Goal: Task Accomplishment & Management: Manage account settings

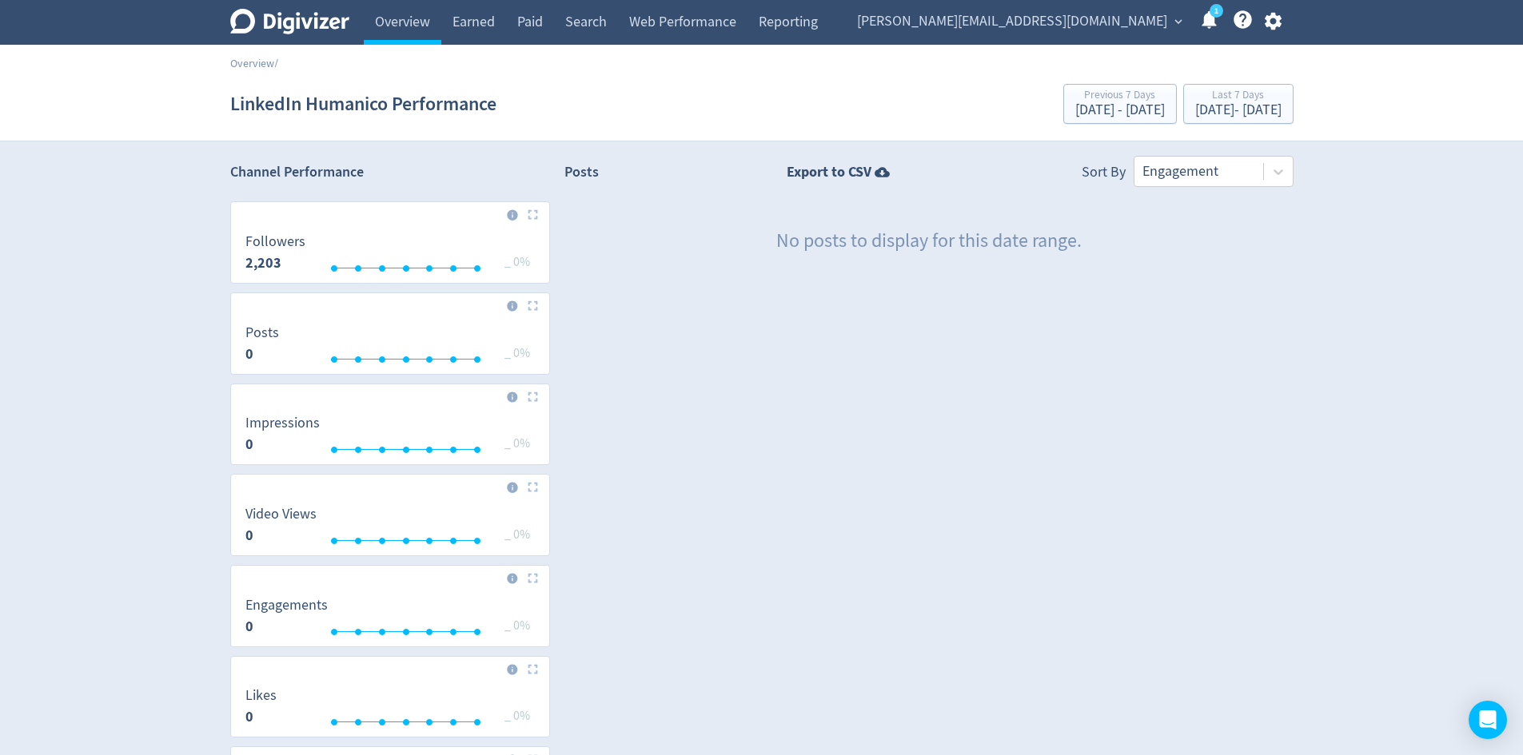
click at [1209, 18] on link "1" at bounding box center [1216, 11] width 14 height 14
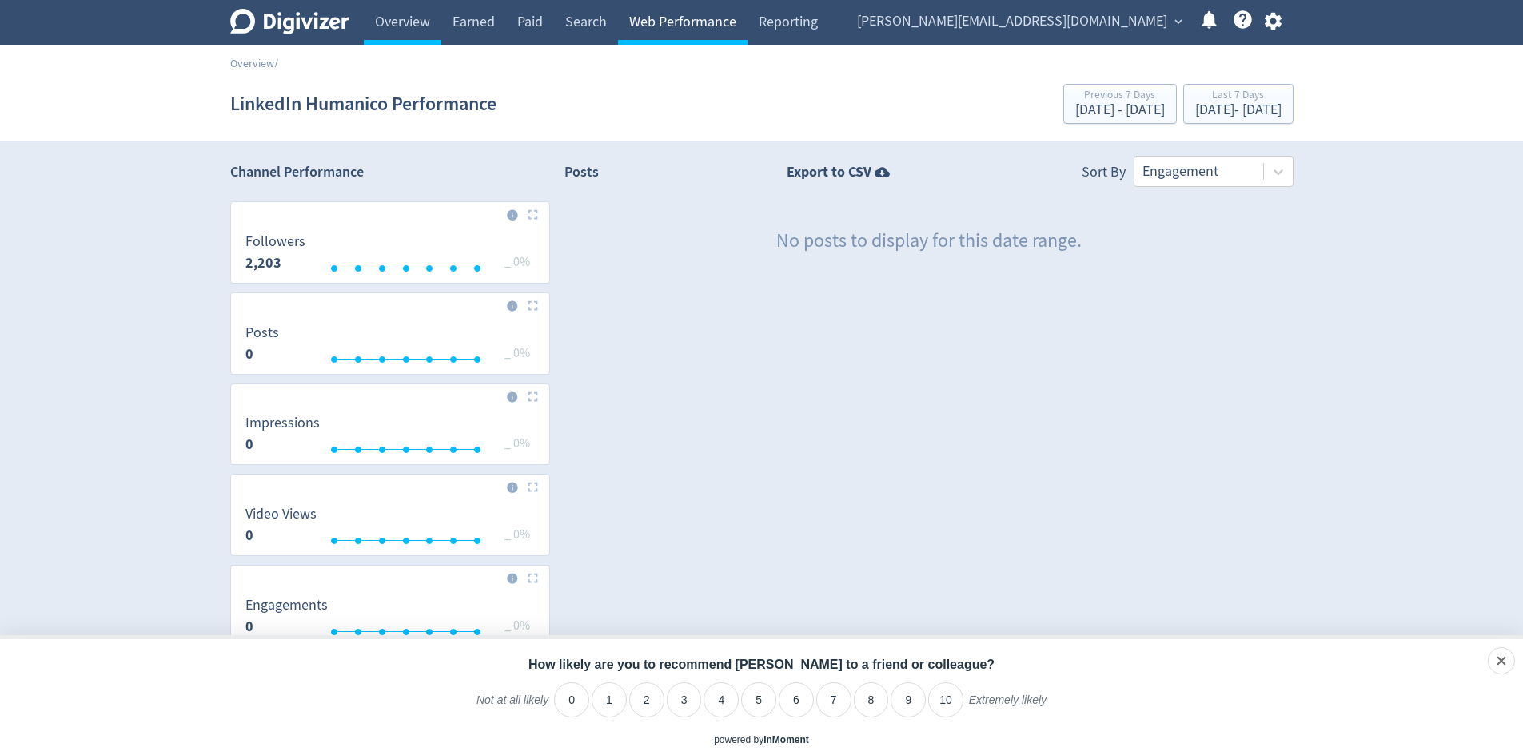
click at [667, 13] on link "Web Performance" at bounding box center [682, 22] width 129 height 45
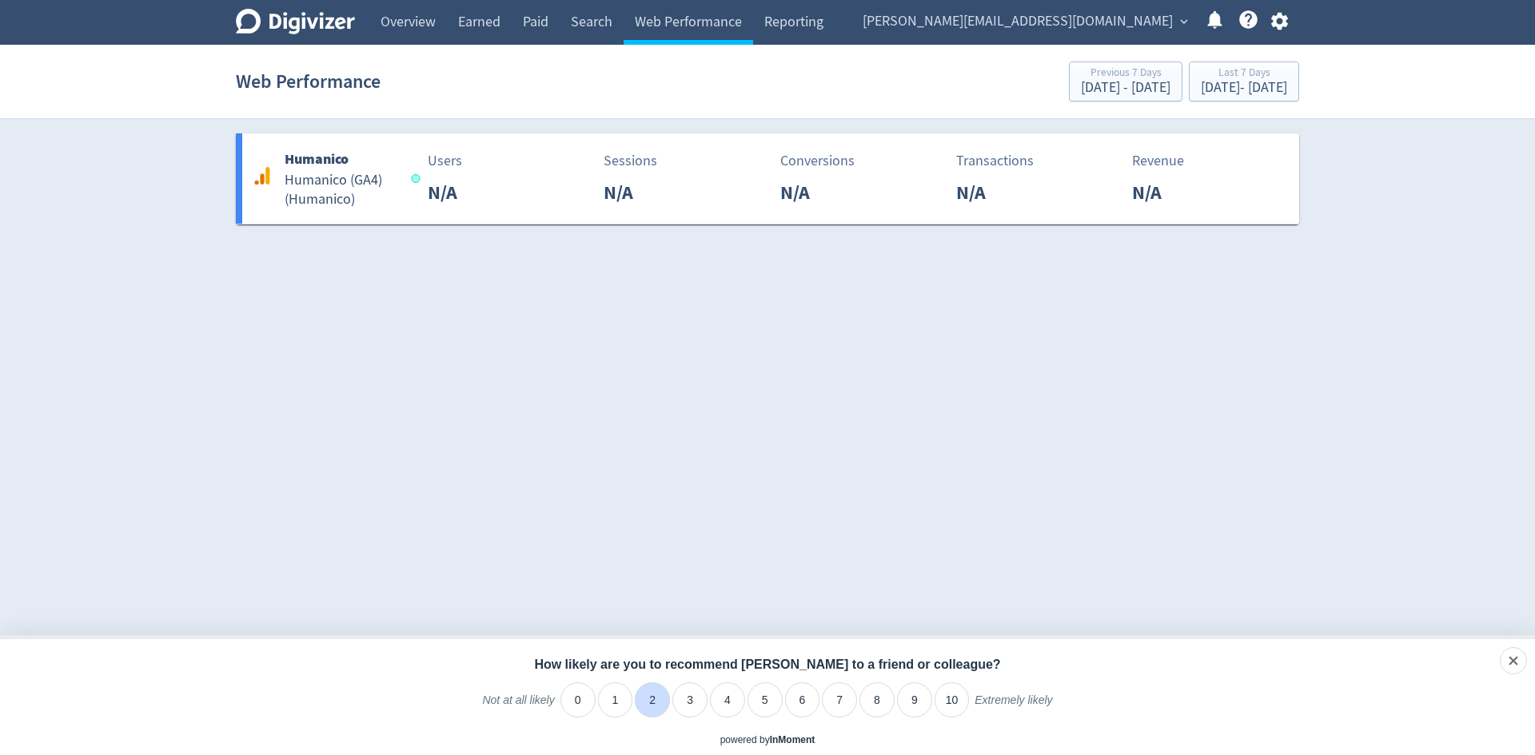
click at [648, 703] on li "2" at bounding box center [652, 700] width 35 height 35
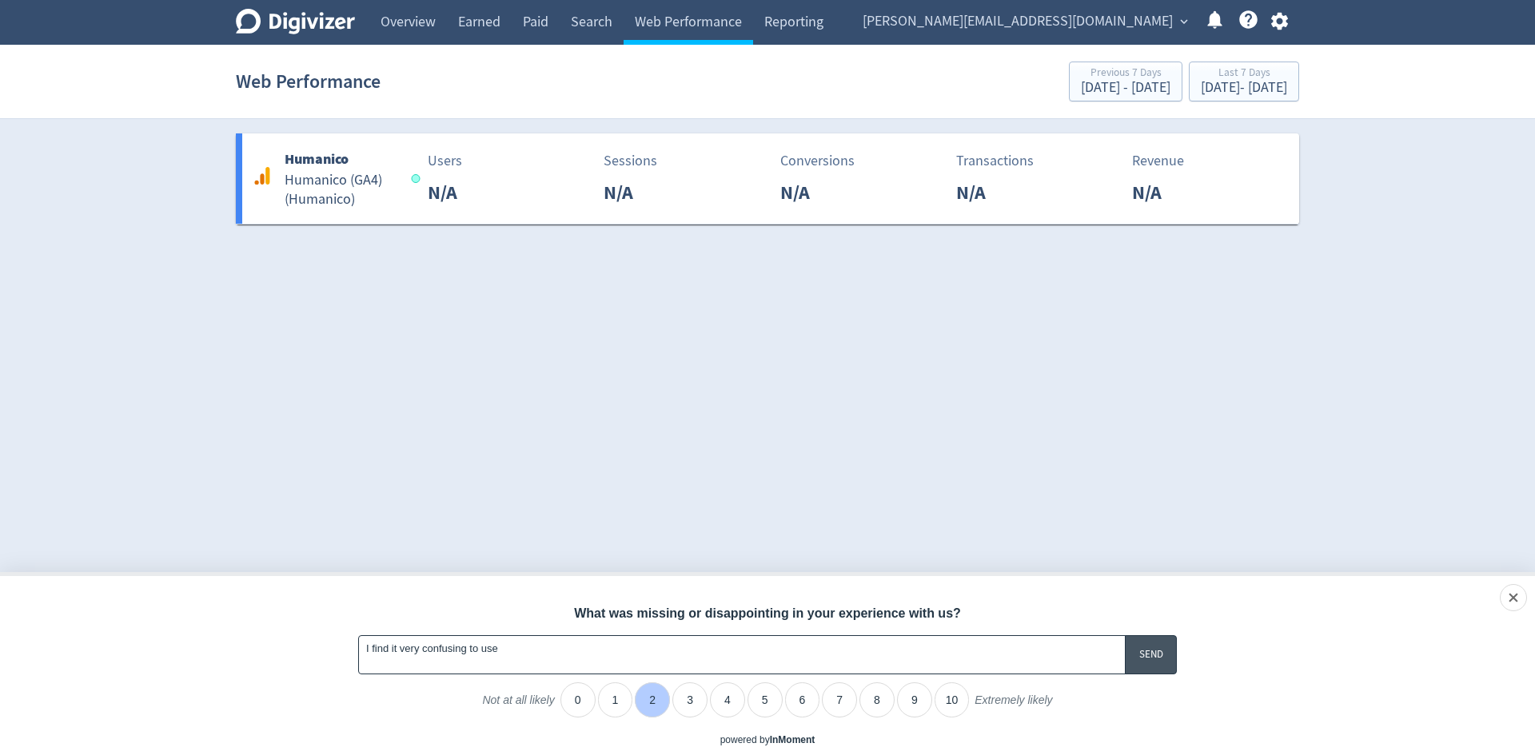
type textarea "I find it very confusing to use"
click at [1153, 659] on input "A feedback form has popped up." at bounding box center [1151, 654] width 52 height 39
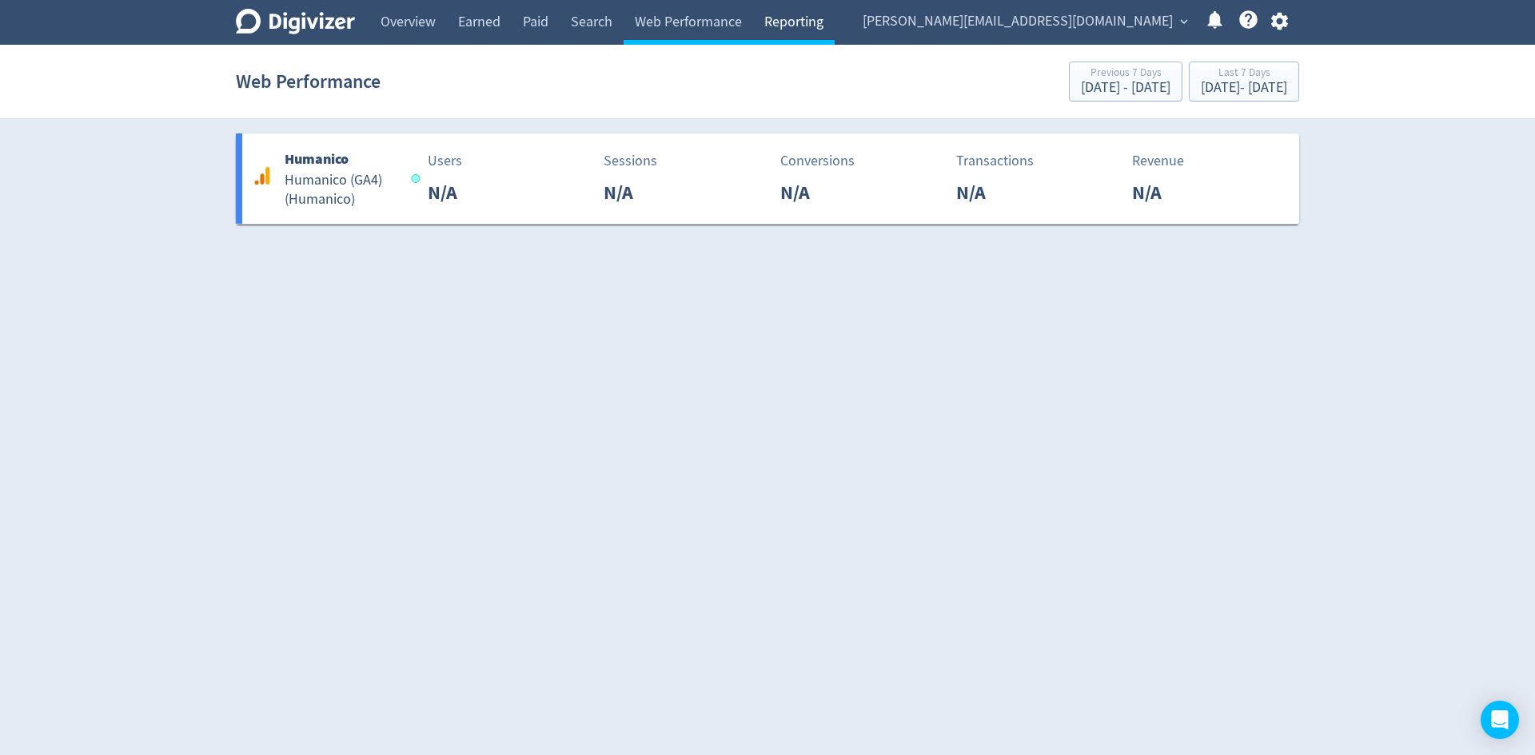
click at [798, 24] on link "Reporting" at bounding box center [794, 22] width 82 height 45
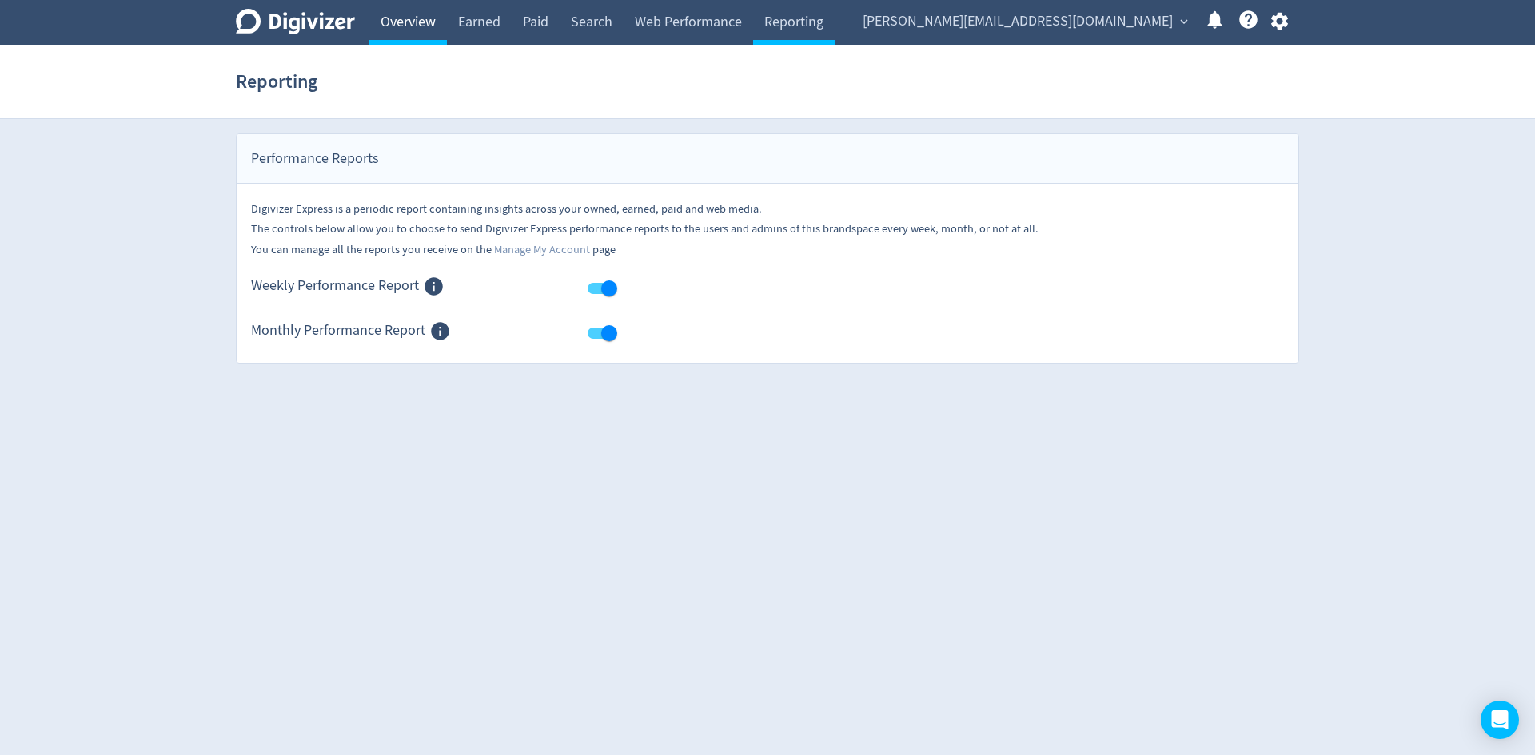
click at [412, 21] on link "Overview" at bounding box center [408, 22] width 78 height 45
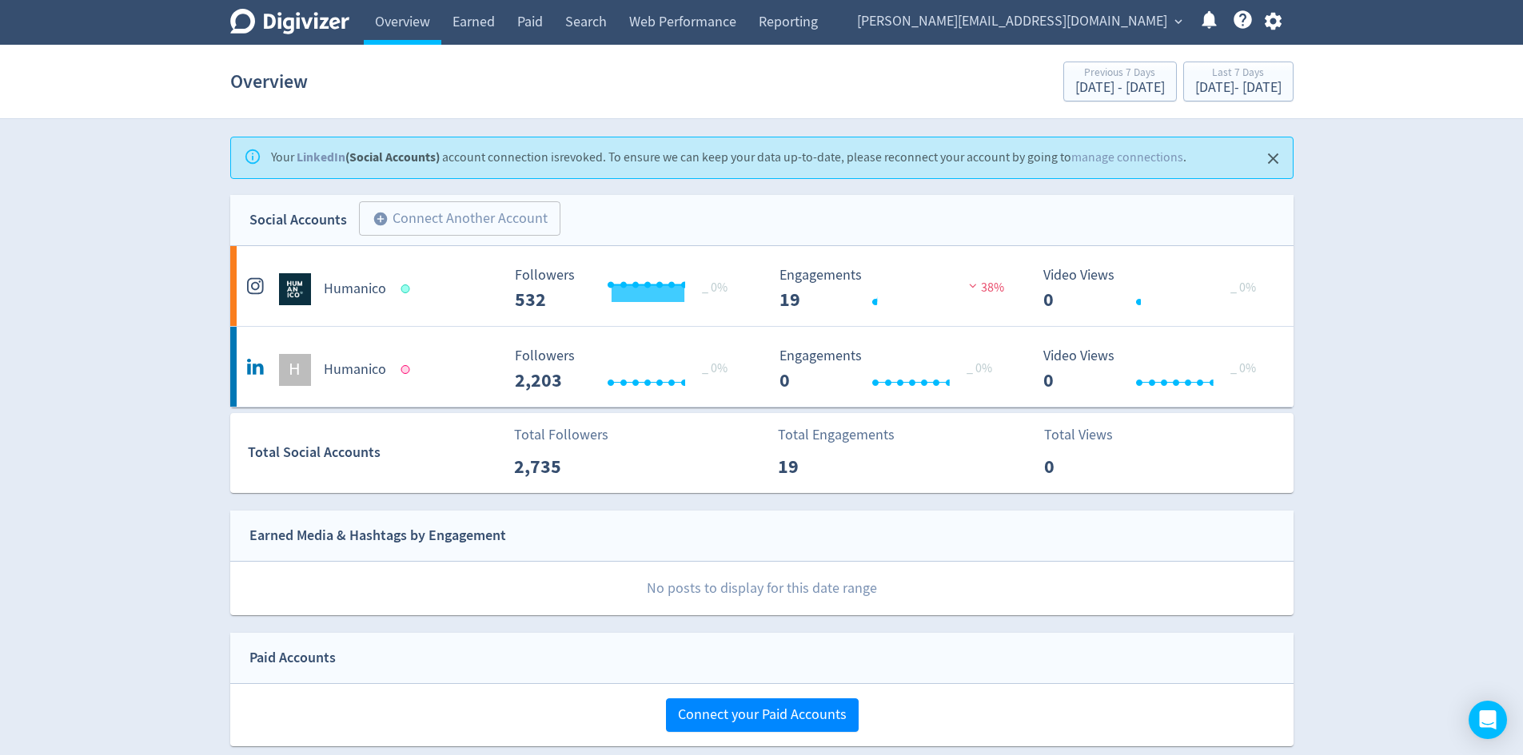
click at [1109, 22] on span "[PERSON_NAME][EMAIL_ADDRESS][DOMAIN_NAME]" at bounding box center [1012, 22] width 310 height 26
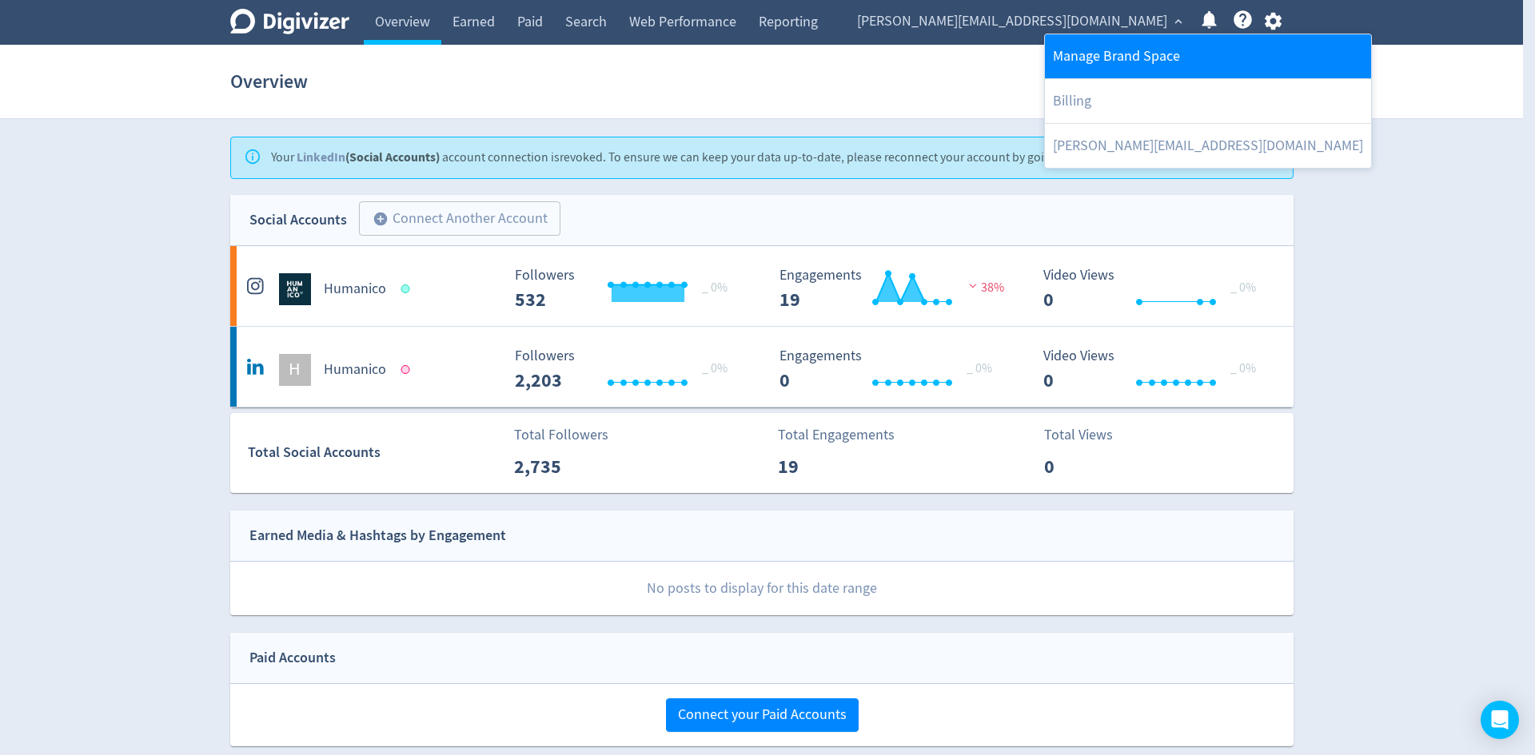
click at [1109, 54] on link "Manage Brand Space" at bounding box center [1208, 56] width 326 height 44
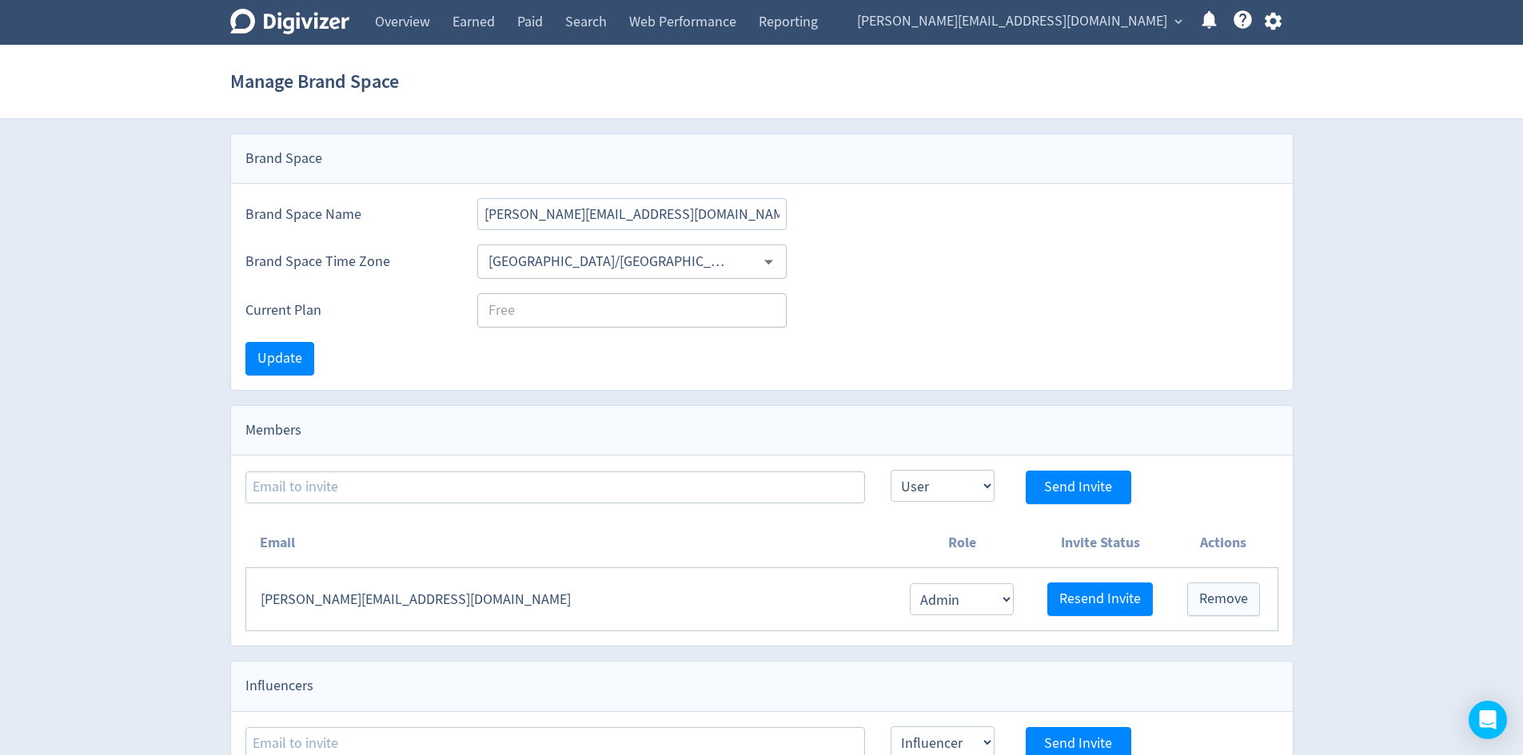
click at [1082, 23] on span "[PERSON_NAME][EMAIL_ADDRESS][DOMAIN_NAME]" at bounding box center [1012, 22] width 310 height 26
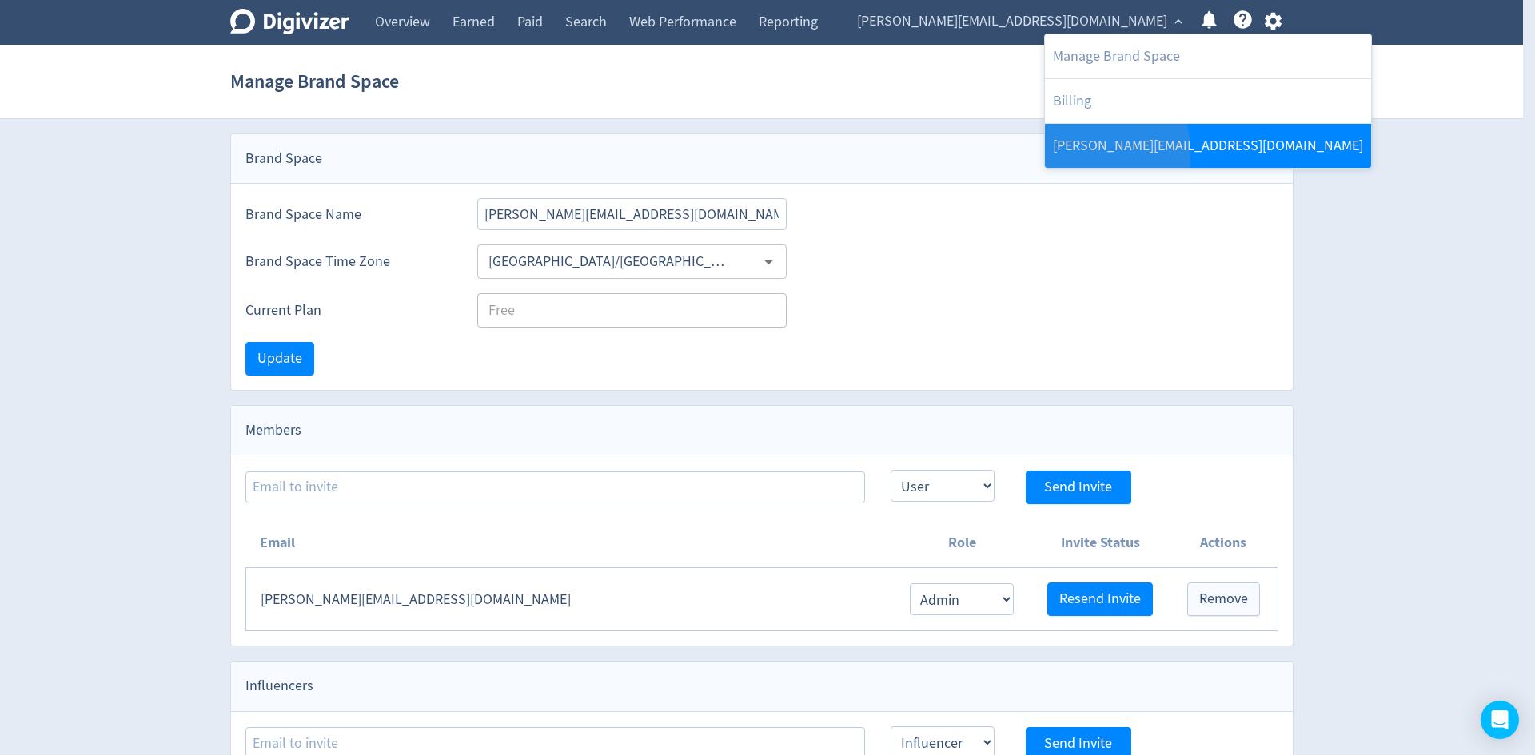
click at [1074, 152] on link "[PERSON_NAME][EMAIL_ADDRESS][DOMAIN_NAME]" at bounding box center [1208, 146] width 326 height 44
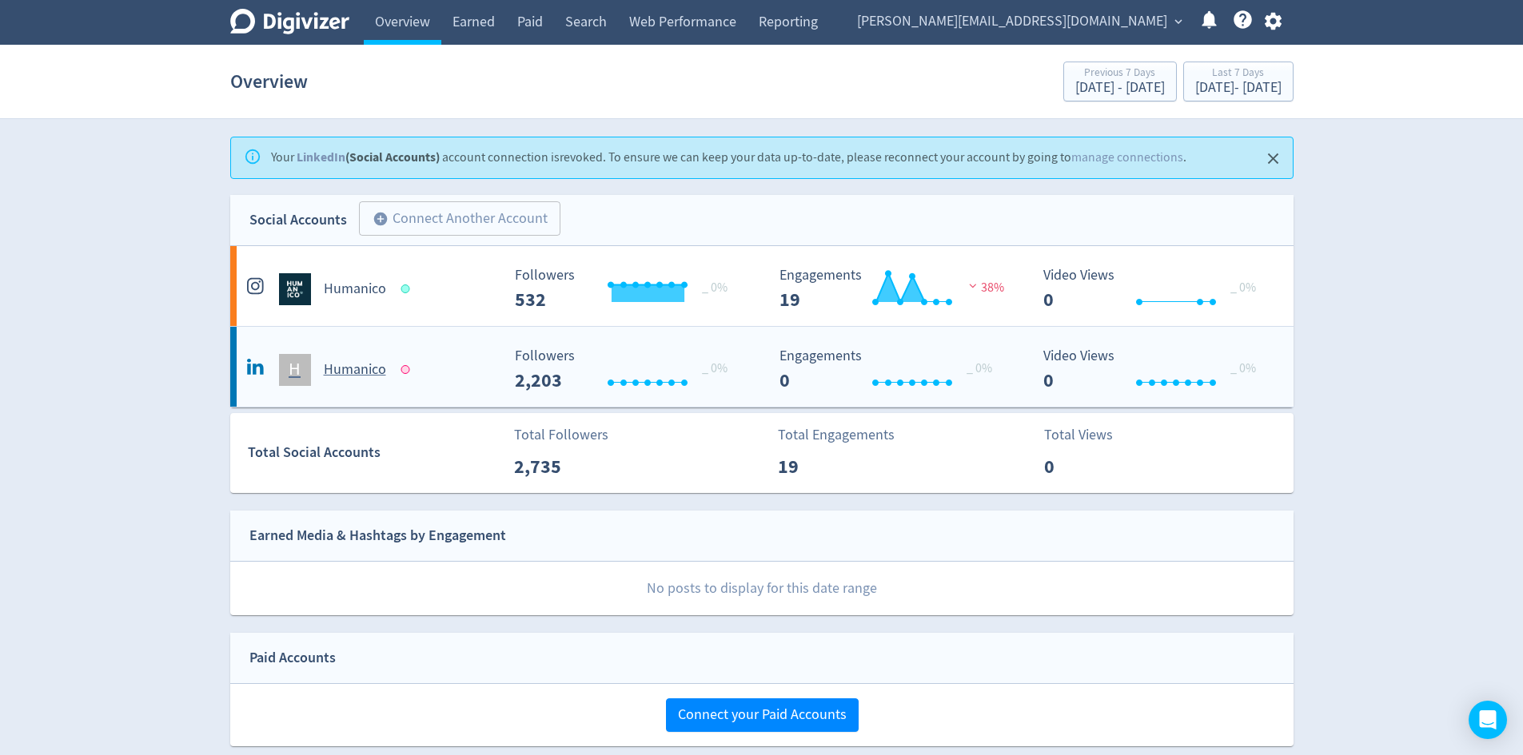
click at [349, 372] on h5 "Humanico" at bounding box center [355, 369] width 62 height 19
click at [311, 157] on link "LinkedIn" at bounding box center [321, 157] width 49 height 17
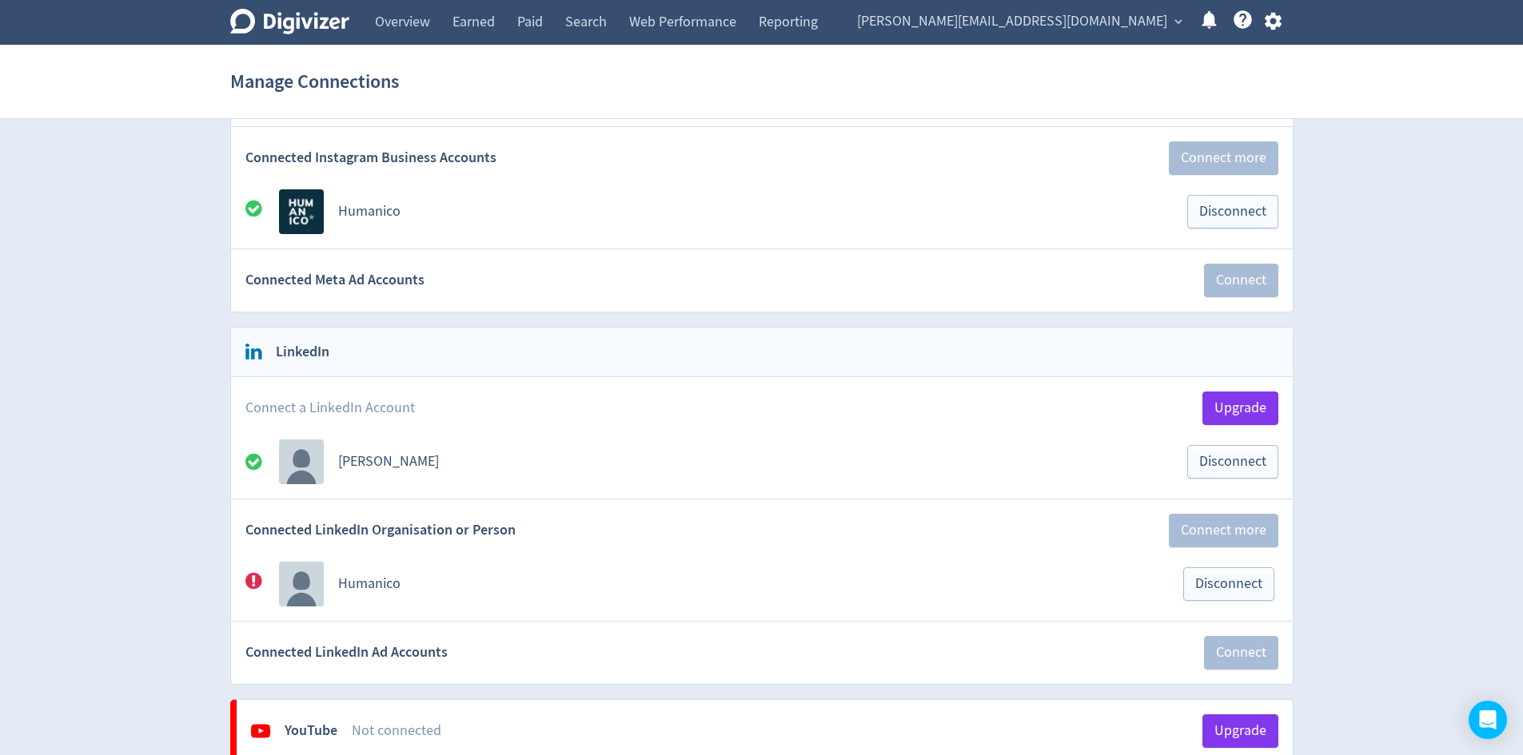
scroll to position [320, 0]
click at [1204, 467] on span "Disconnect" at bounding box center [1232, 460] width 67 height 14
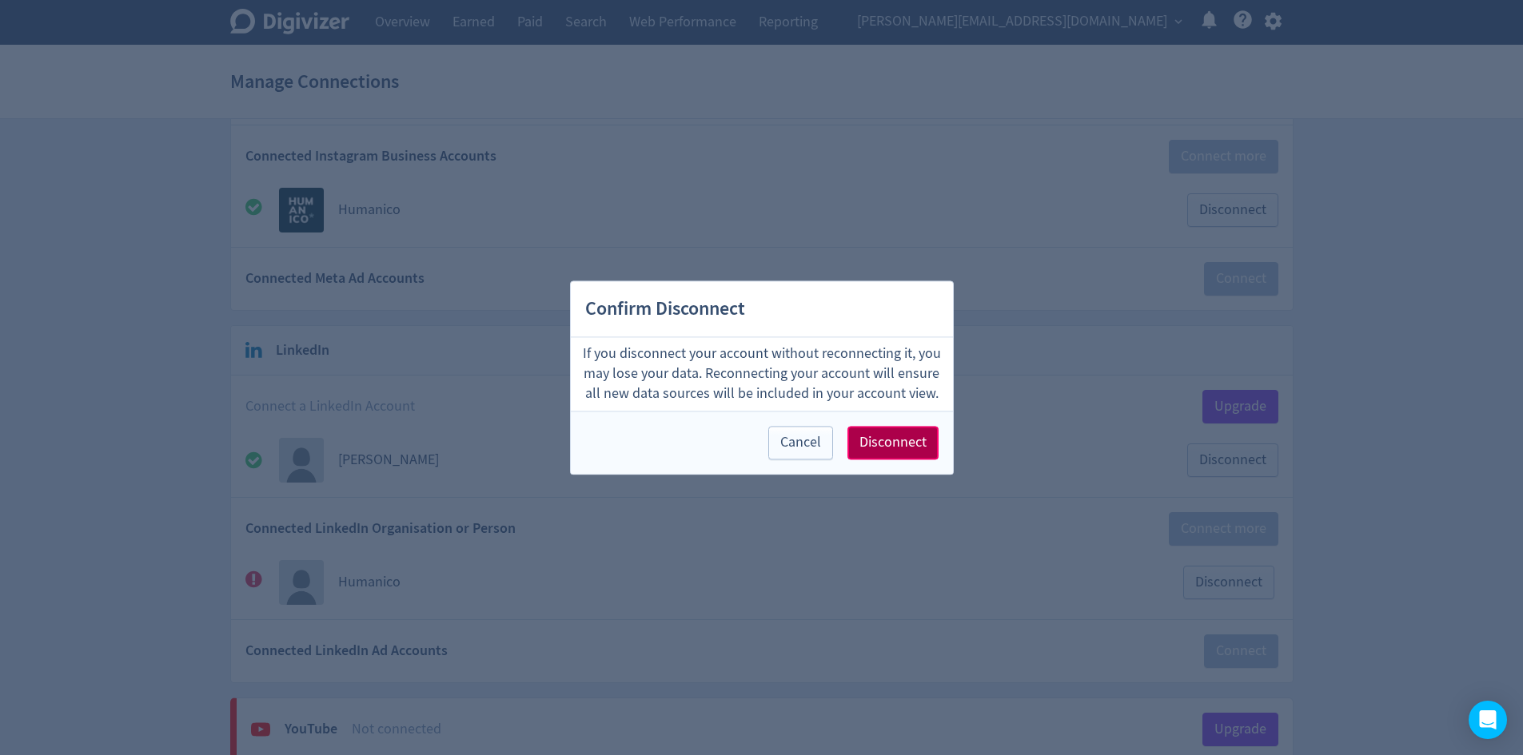
click at [894, 454] on button "Disconnect" at bounding box center [892, 443] width 91 height 34
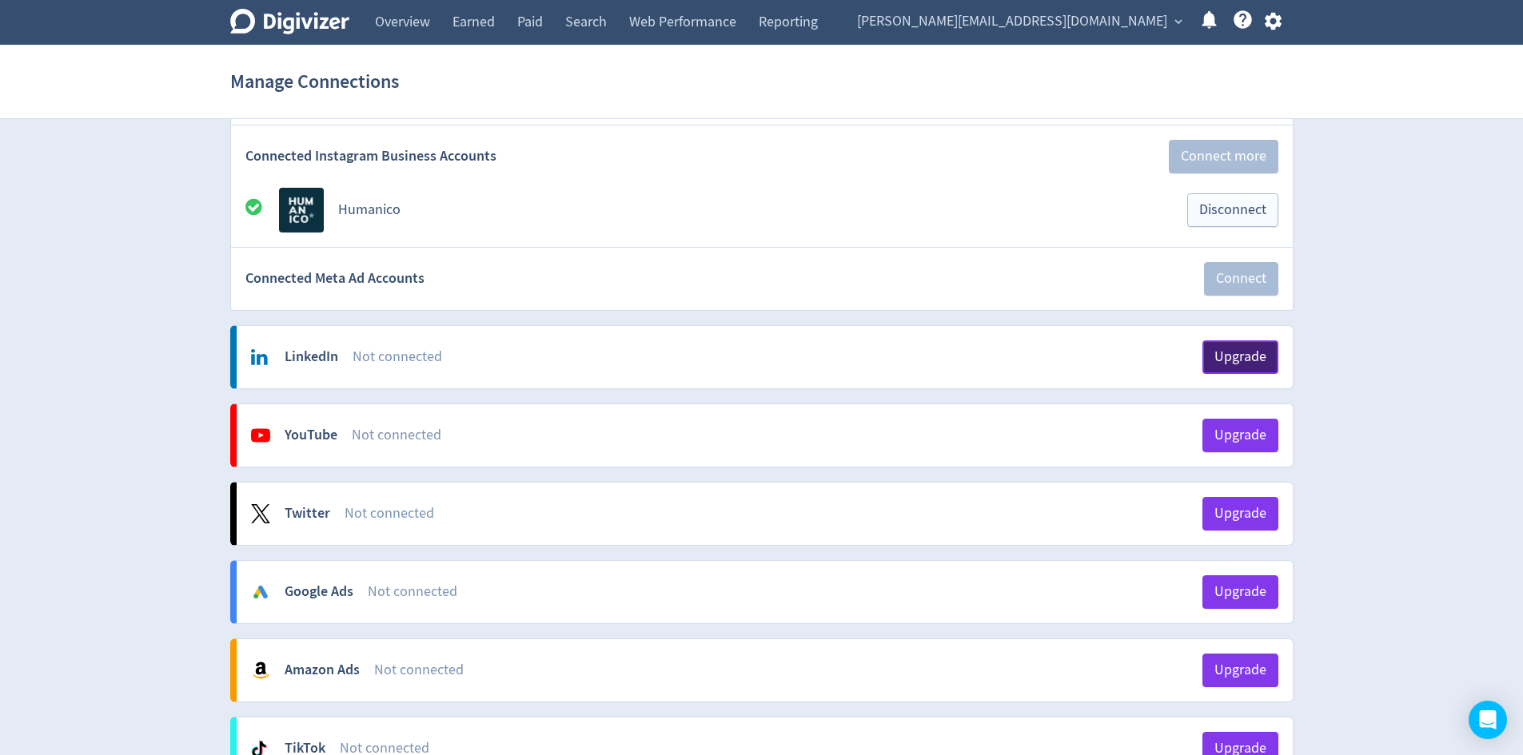
click at [1223, 364] on span "Upgrade" at bounding box center [1240, 357] width 52 height 14
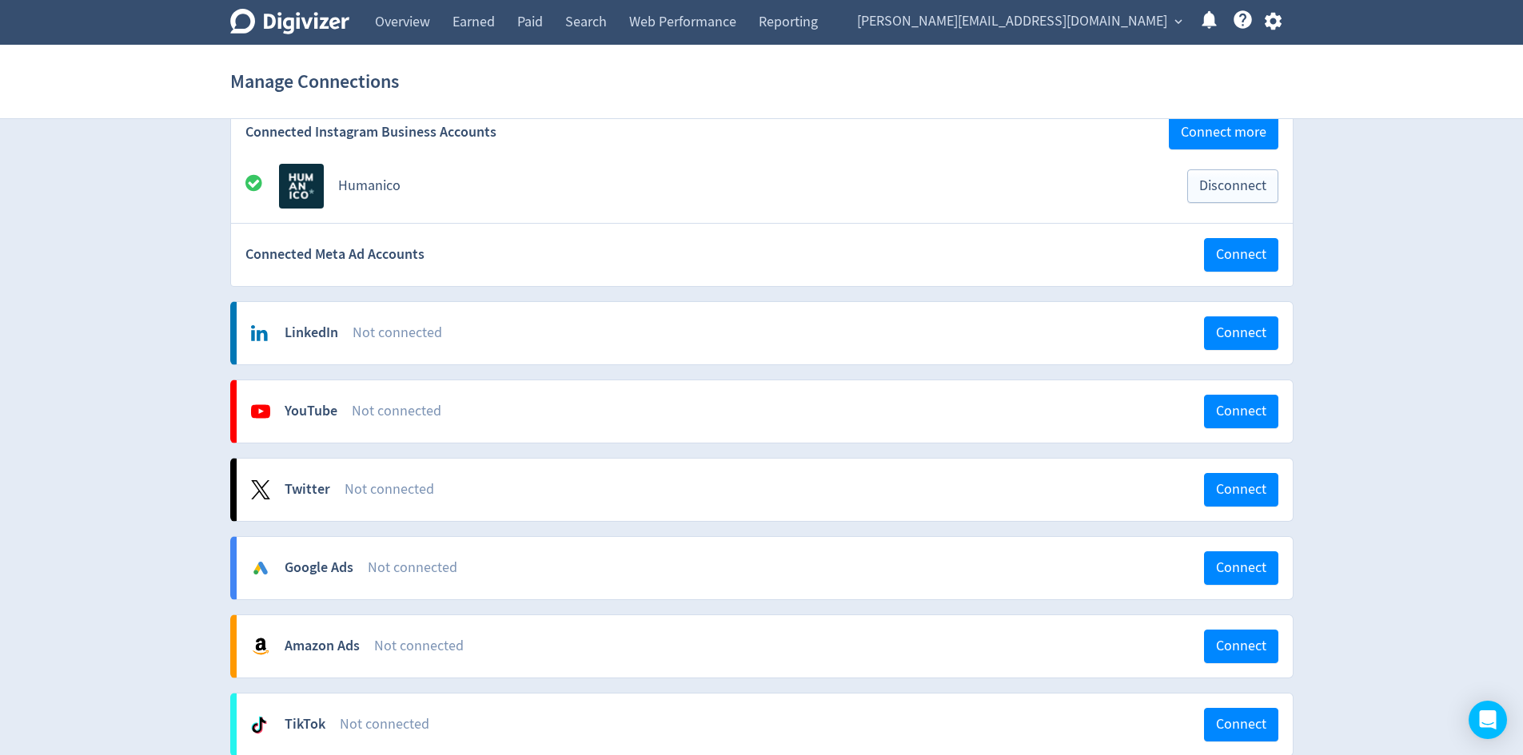
scroll to position [309, 0]
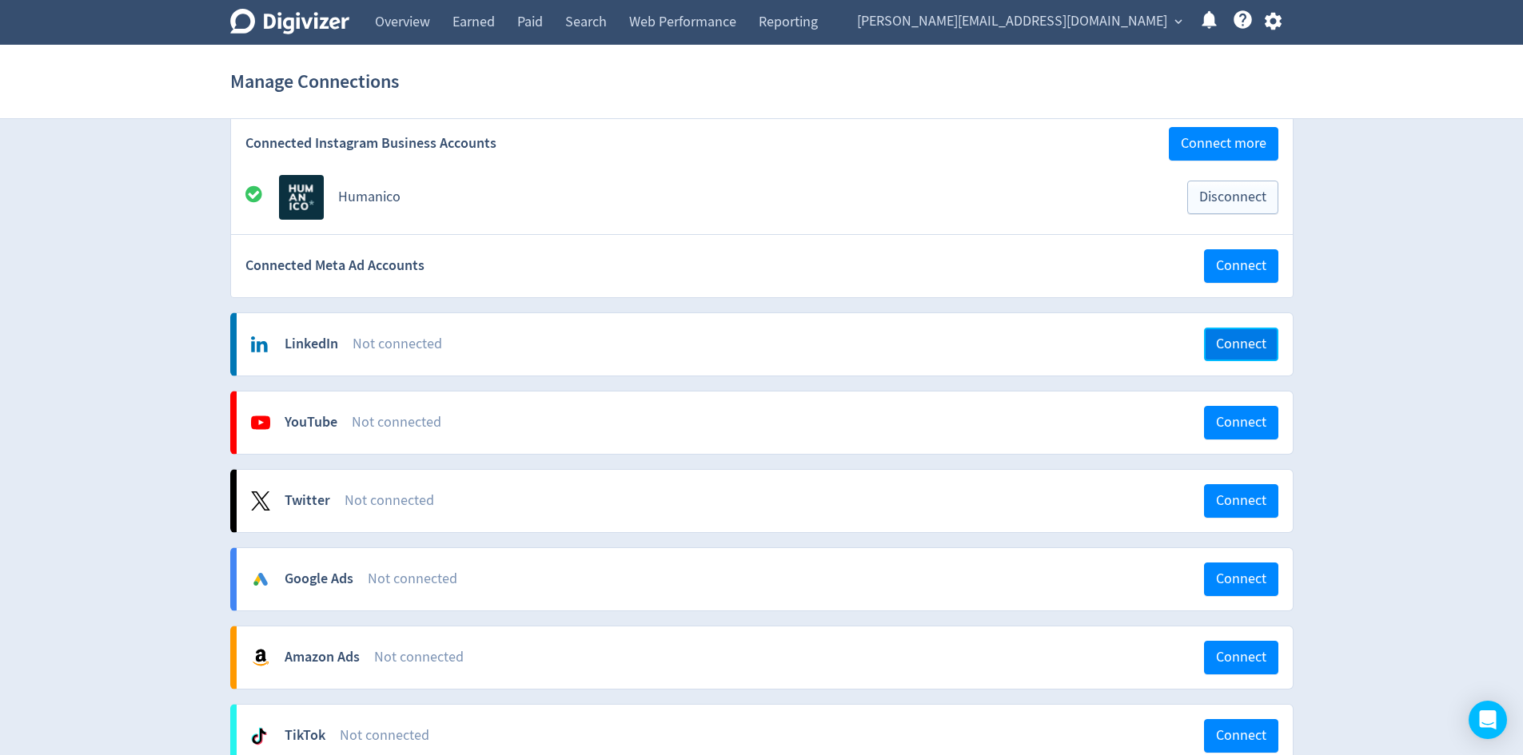
click at [1226, 354] on button "Connect" at bounding box center [1241, 345] width 74 height 34
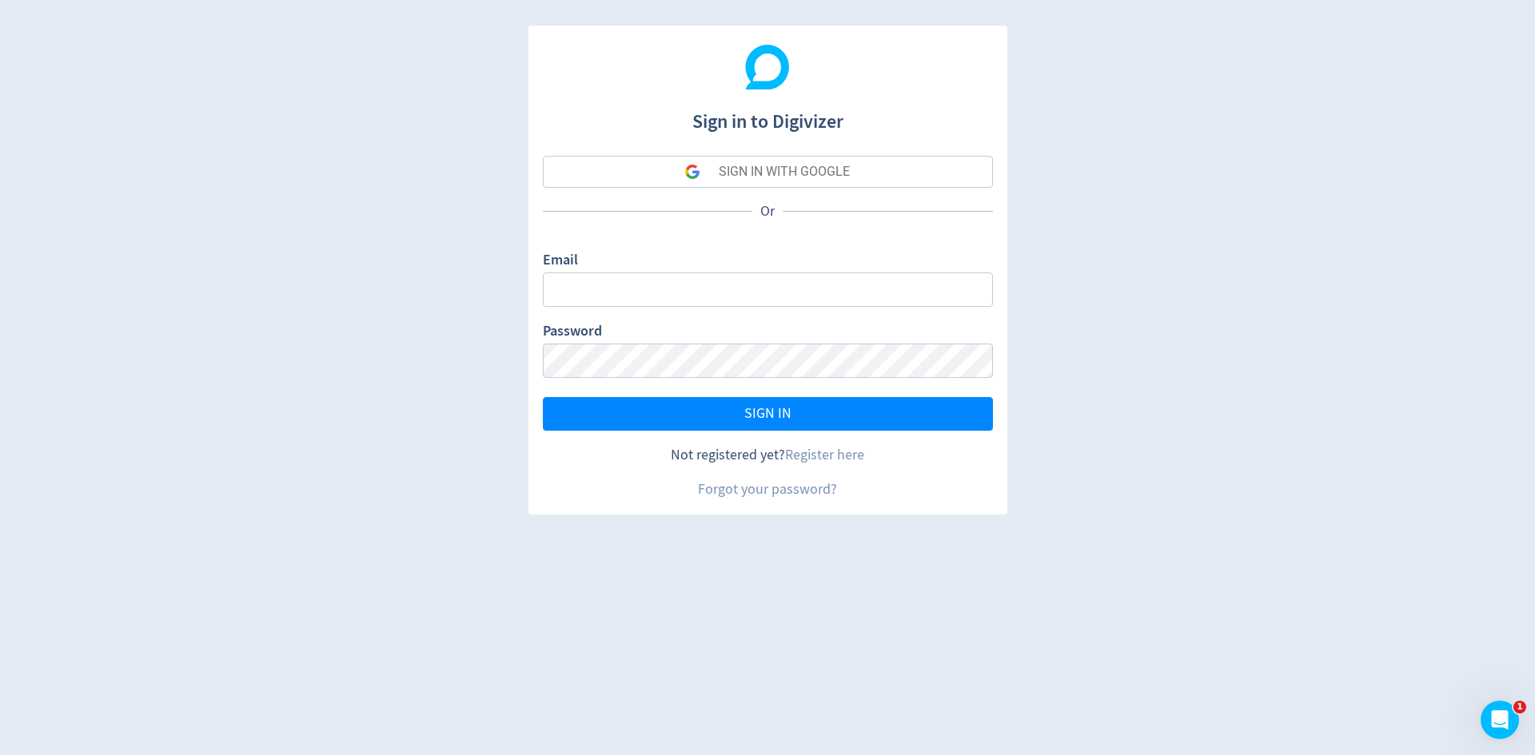
click at [810, 171] on div "SIGN IN WITH GOOGLE" at bounding box center [784, 172] width 131 height 32
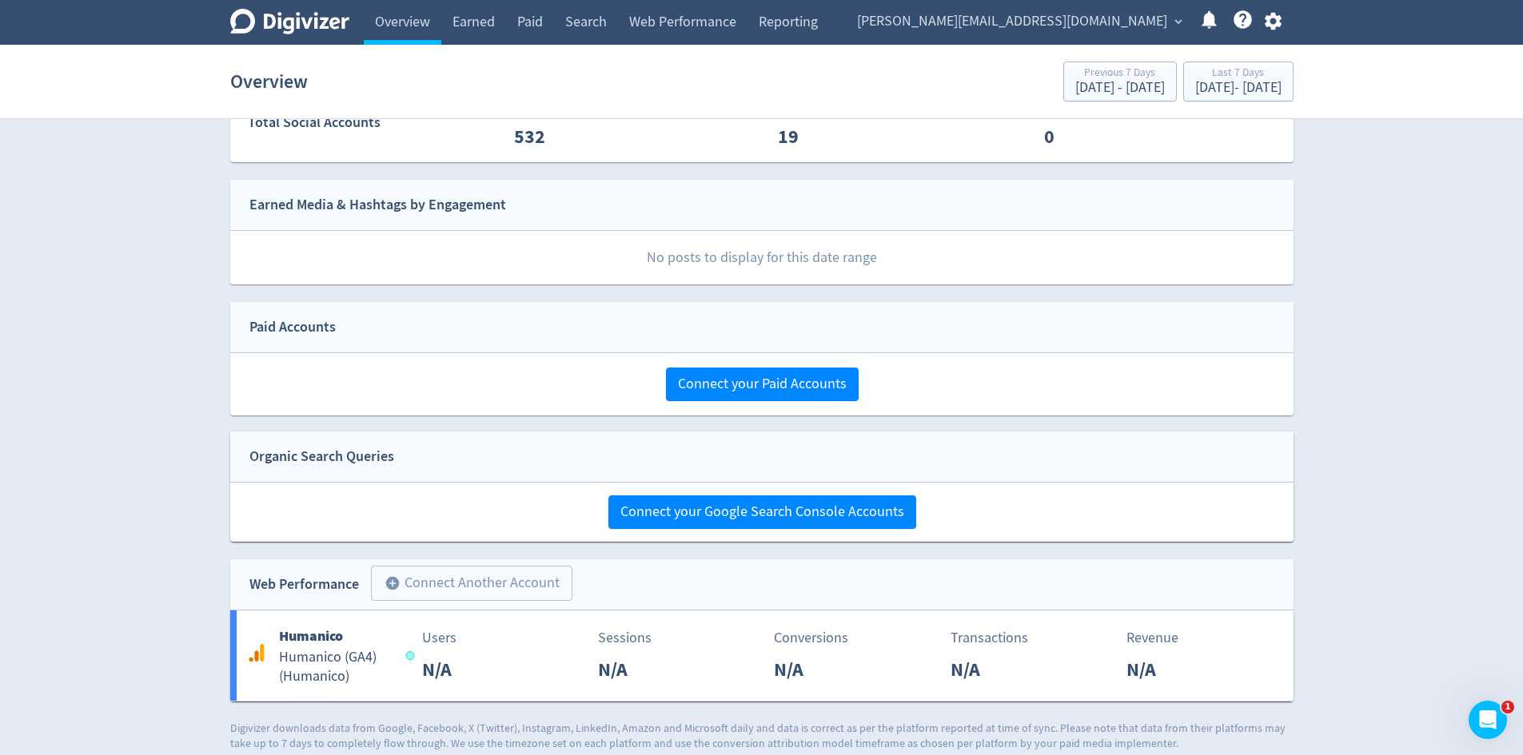
scroll to position [206, 0]
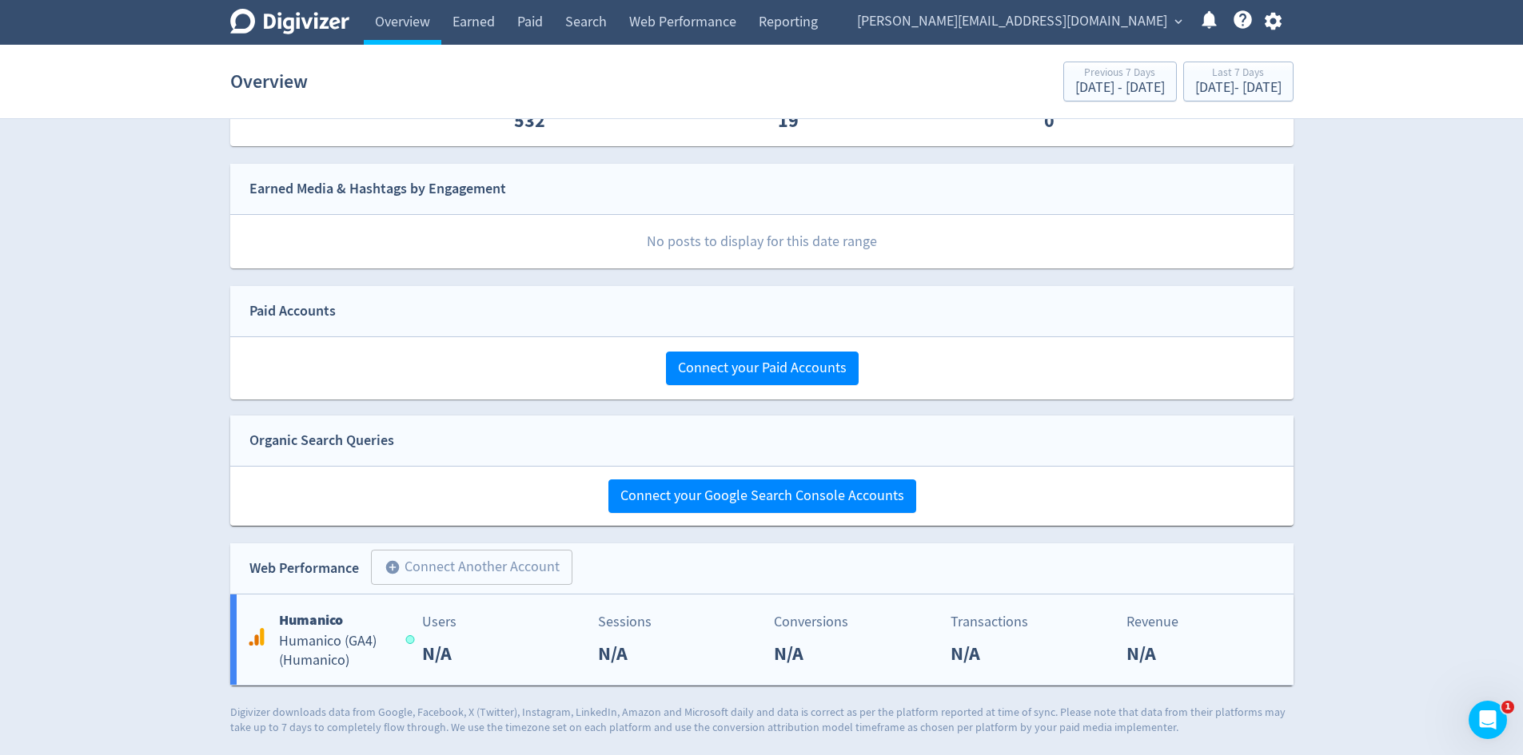
click at [321, 650] on h5 "Humanico (GA4) ( Humanico )" at bounding box center [335, 651] width 112 height 38
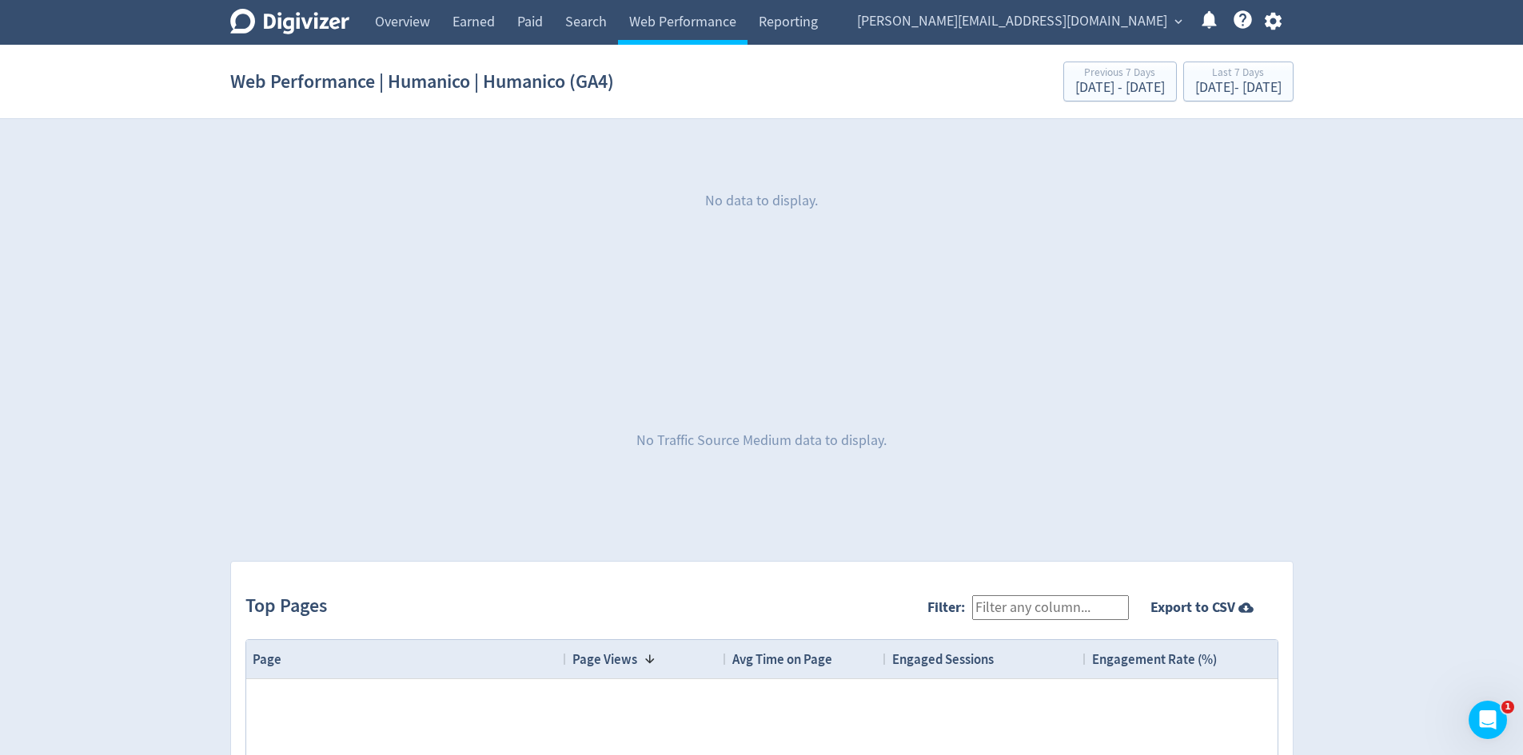
scroll to position [35, 0]
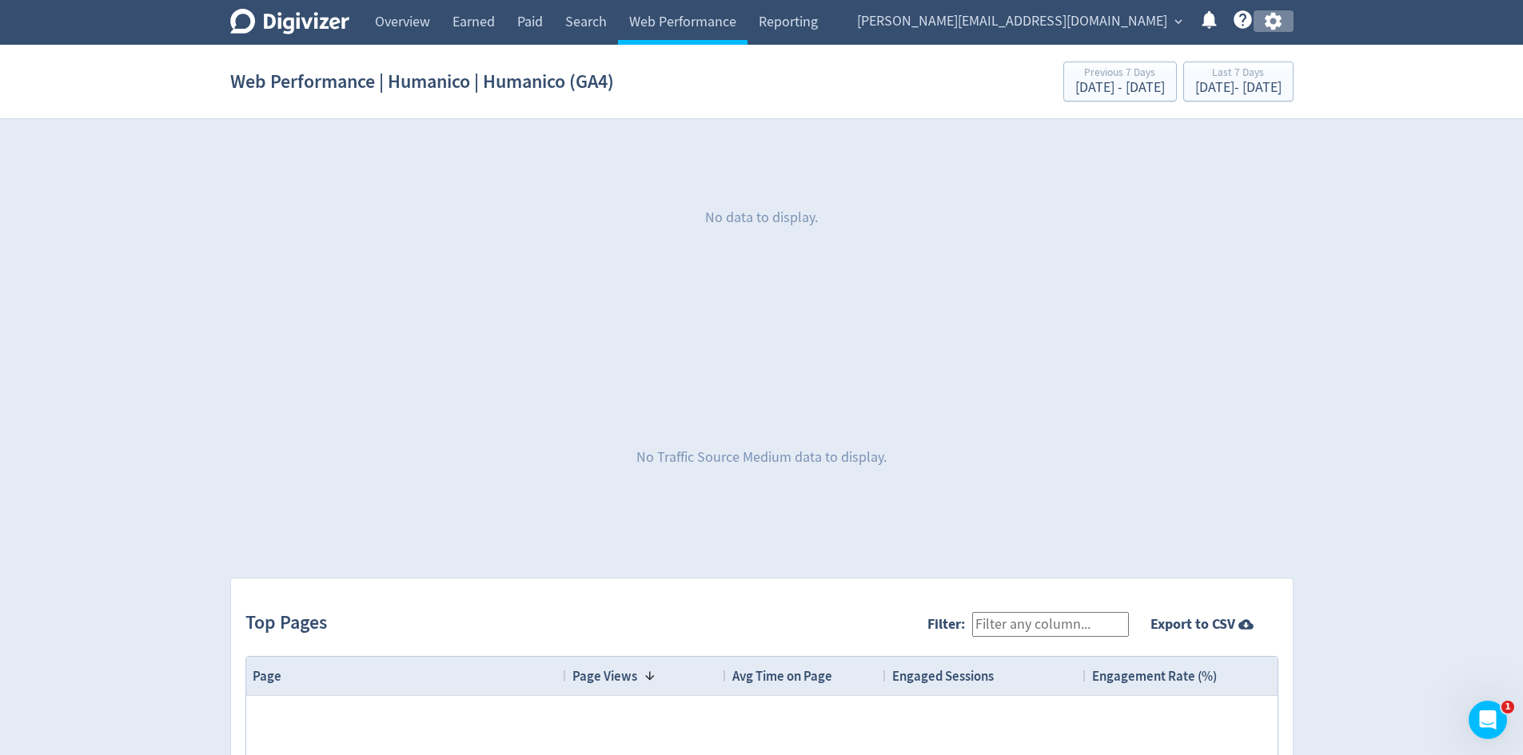
click at [1272, 25] on icon "button" at bounding box center [1273, 22] width 17 height 18
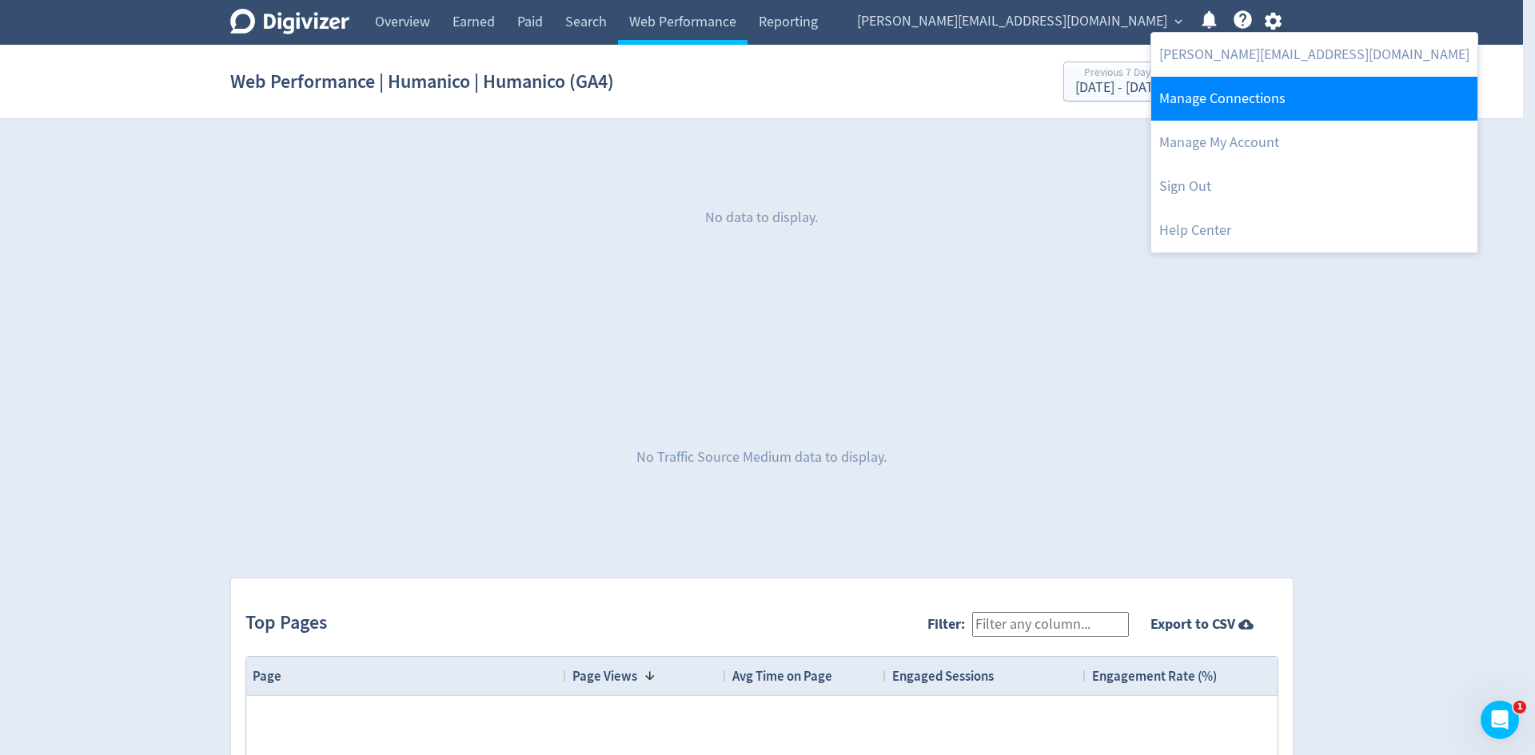
click at [1256, 91] on link "Manage Connections" at bounding box center [1314, 99] width 326 height 44
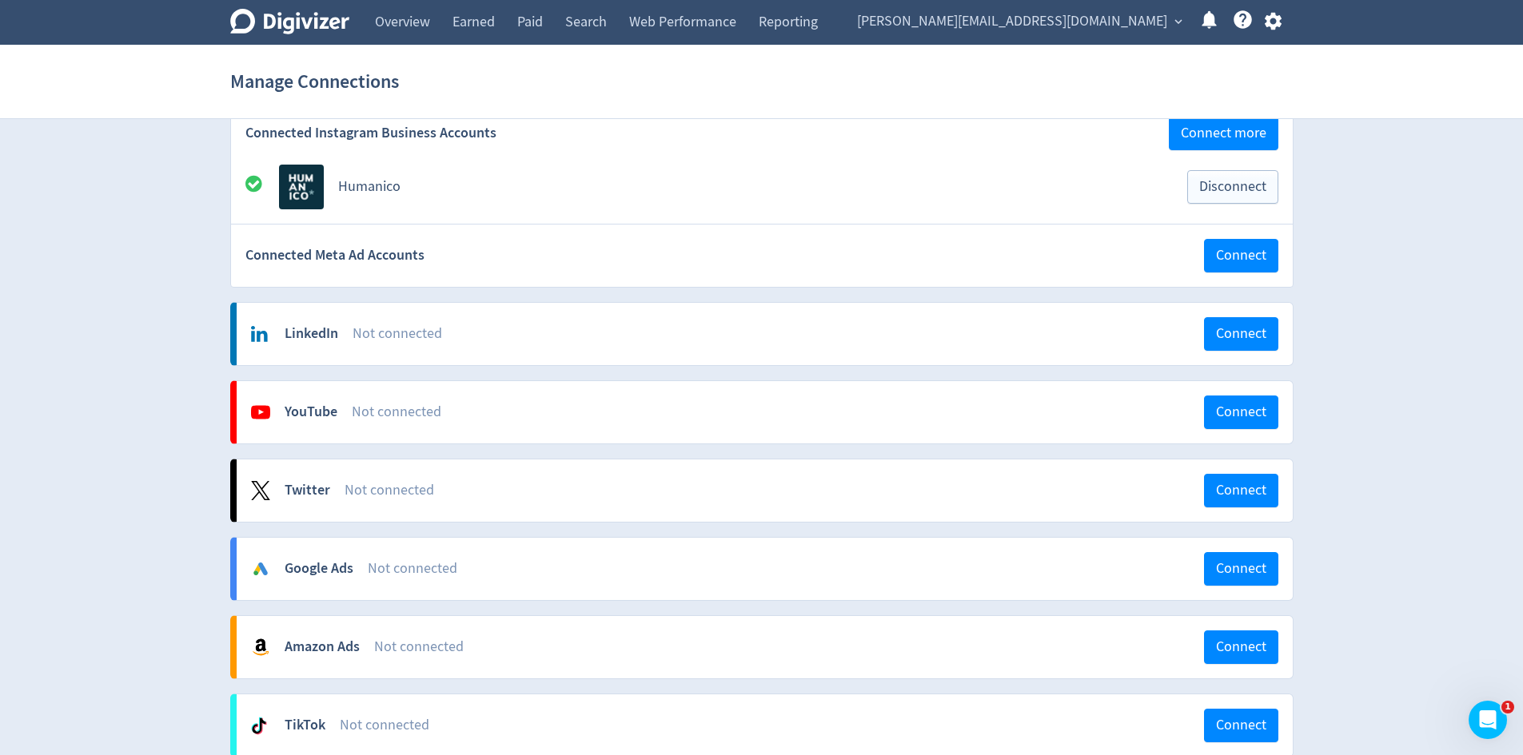
scroll to position [320, 0]
click at [1217, 335] on span "Connect" at bounding box center [1241, 333] width 50 height 14
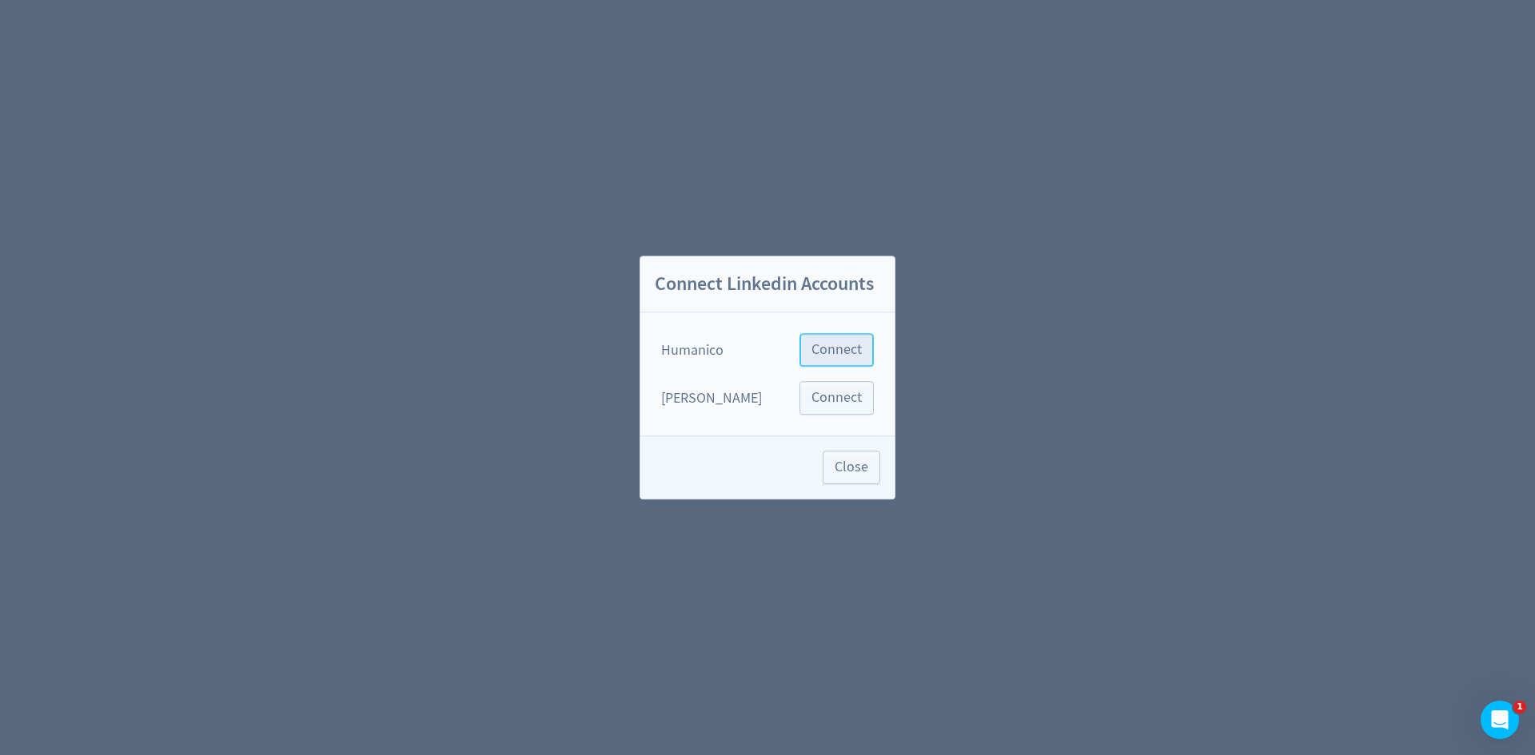
click at [858, 349] on span "Connect" at bounding box center [836, 350] width 50 height 14
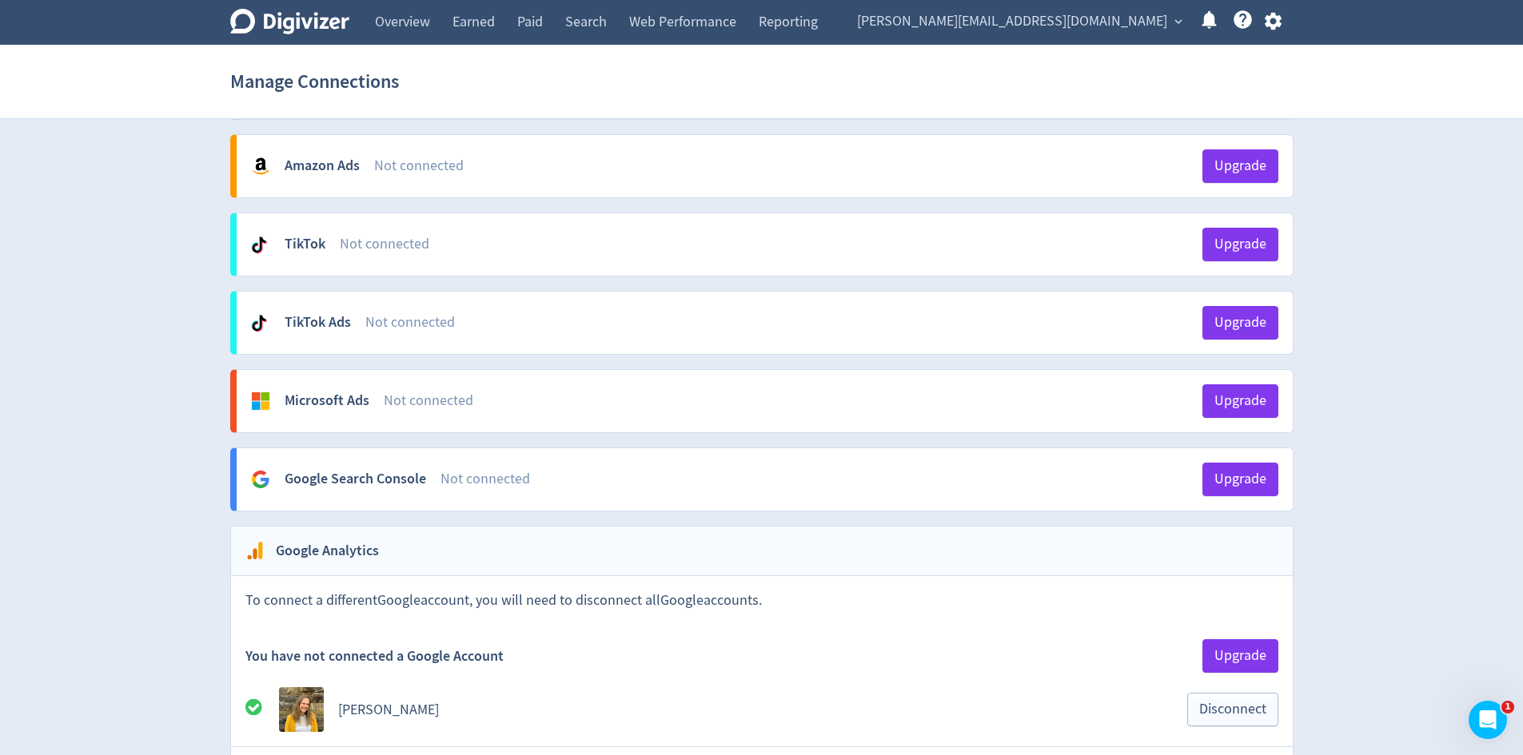
scroll to position [1279, 0]
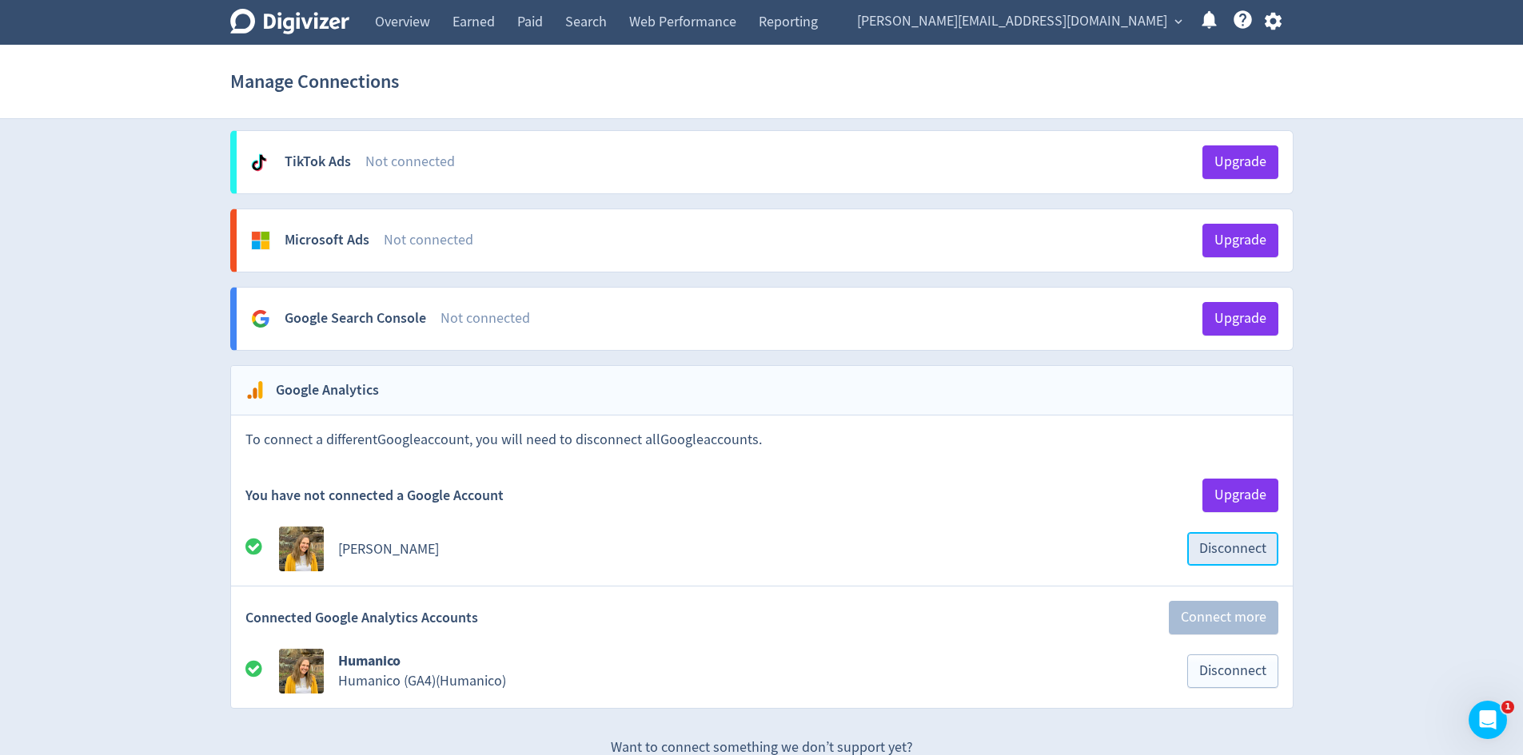
click at [1218, 556] on span "Disconnect" at bounding box center [1232, 549] width 67 height 14
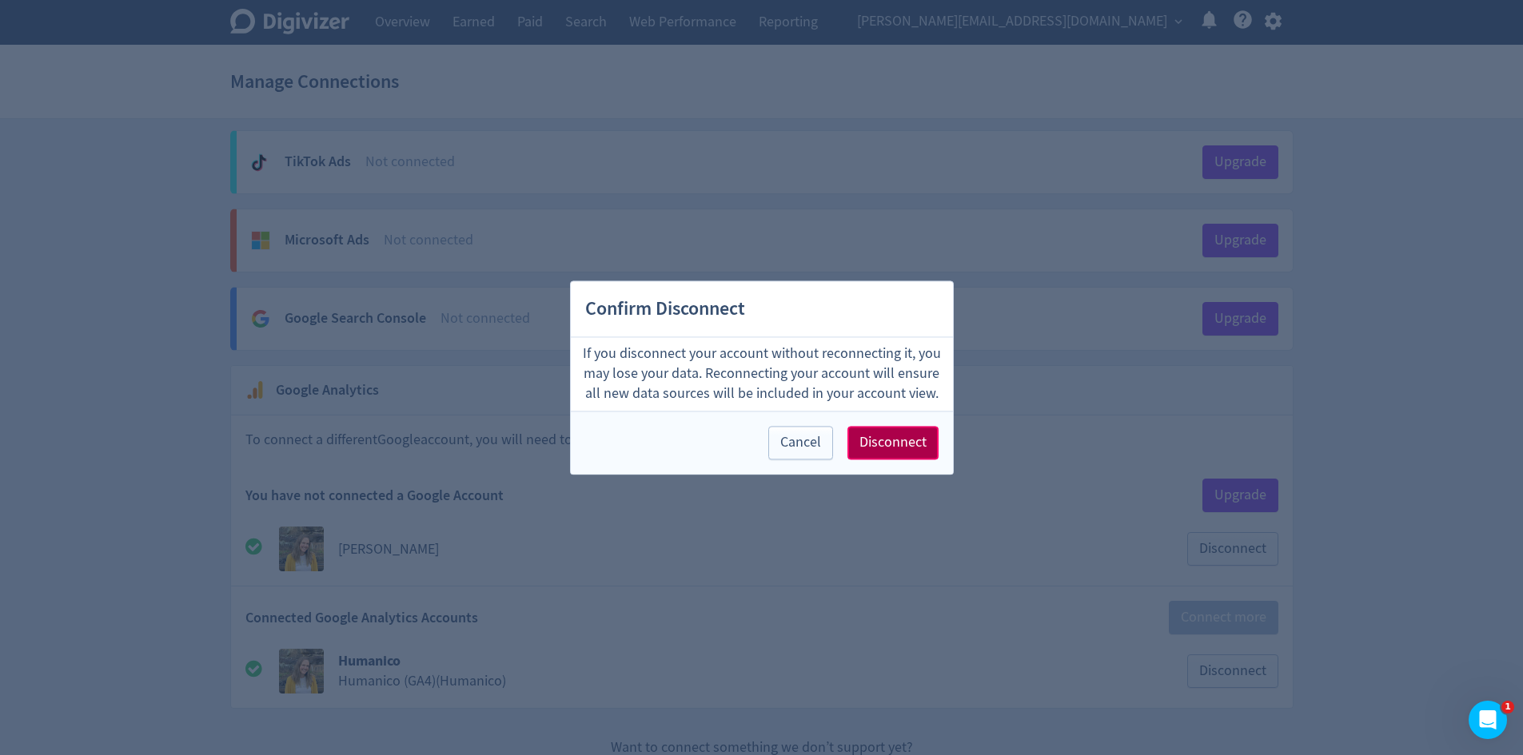
click at [914, 452] on button "Disconnect" at bounding box center [892, 443] width 91 height 34
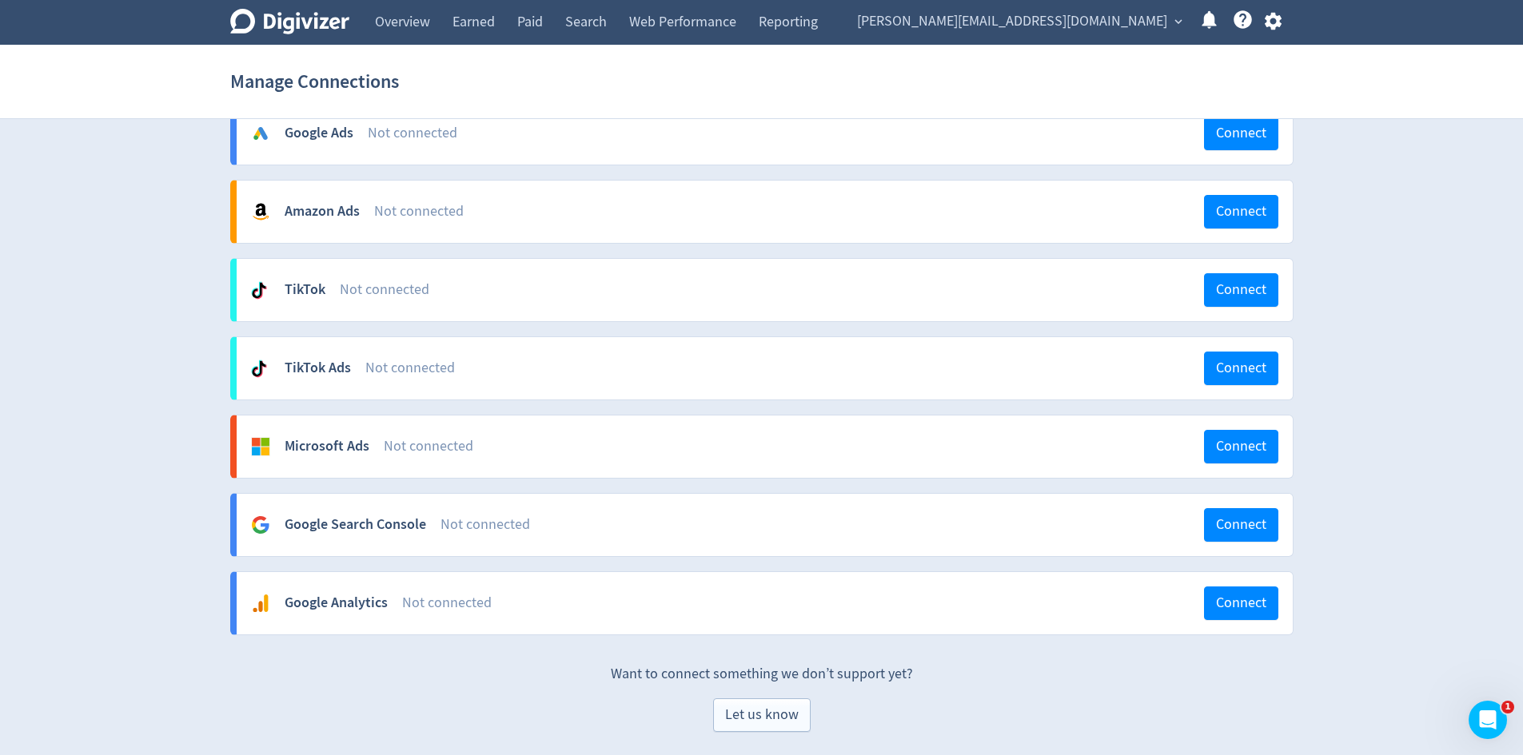
scroll to position [1051, 0]
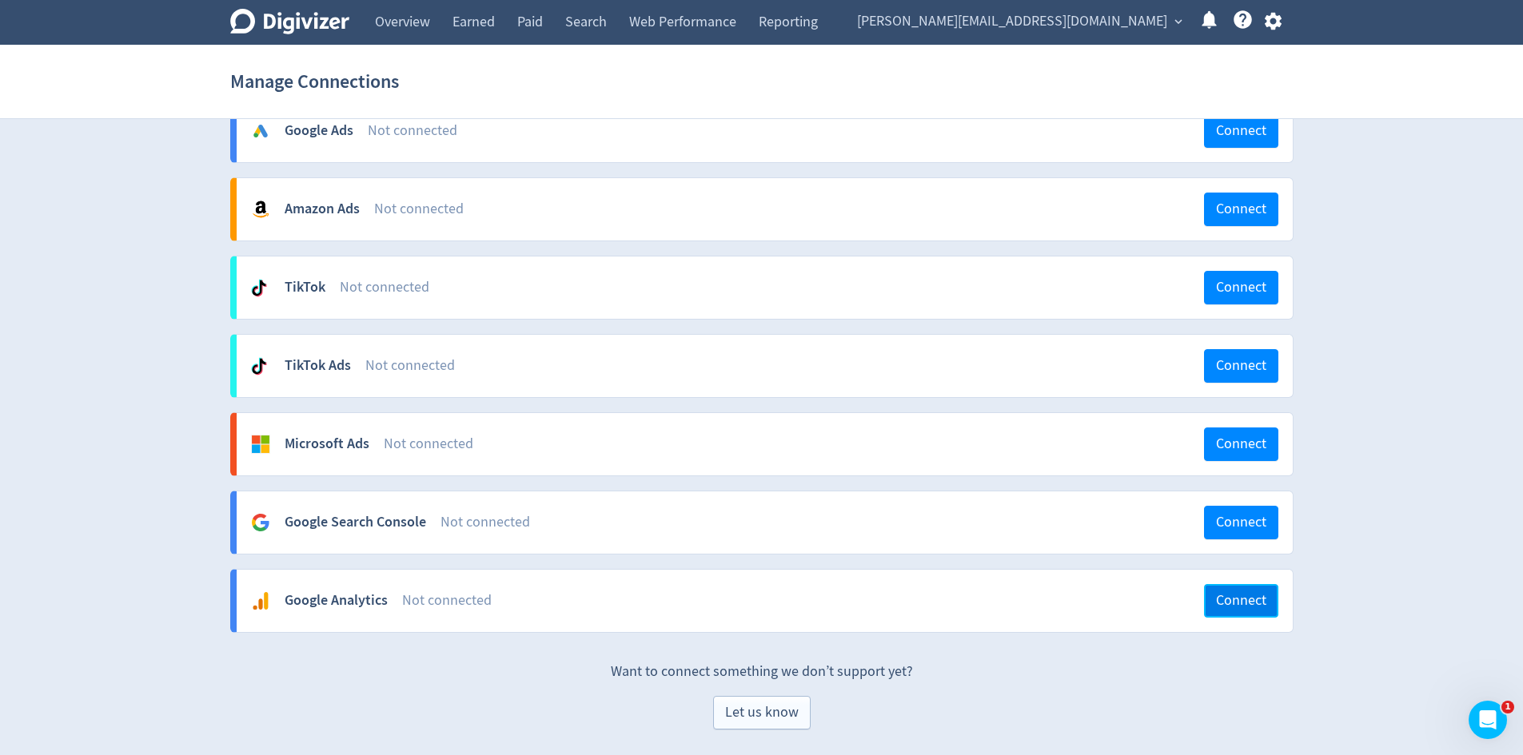
click at [1221, 608] on span "Connect" at bounding box center [1241, 601] width 50 height 14
